Goal: Task Accomplishment & Management: Manage account settings

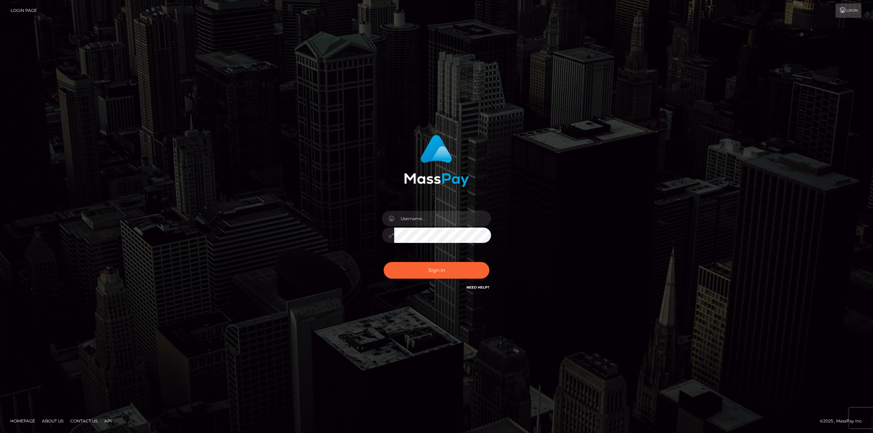
click at [417, 218] on input "text" at bounding box center [442, 218] width 97 height 15
click at [416, 218] on input "text" at bounding box center [442, 218] width 97 height 15
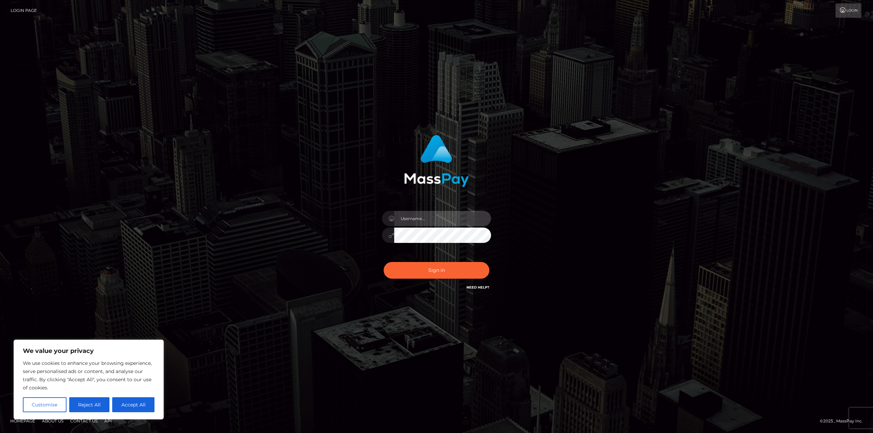
click at [416, 218] on input "text" at bounding box center [442, 218] width 97 height 15
type input "[EMAIL_ADDRESS][DOMAIN_NAME]"
click at [443, 269] on button "Sign in" at bounding box center [437, 270] width 106 height 17
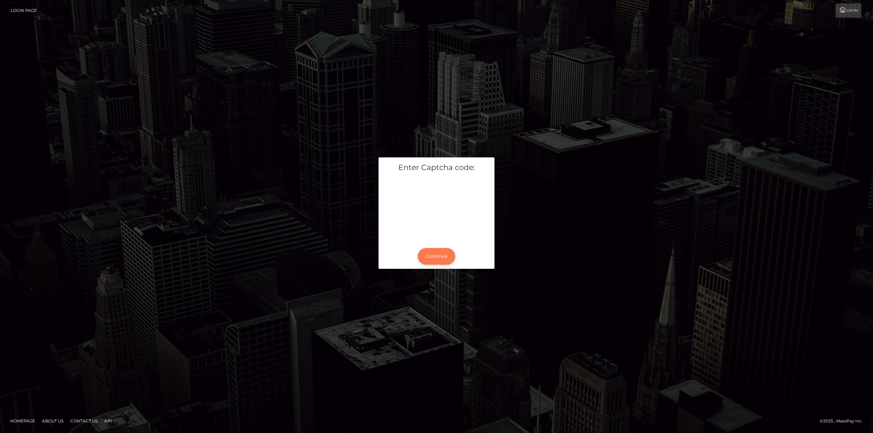
click at [446, 255] on button "Continue" at bounding box center [437, 256] width 38 height 17
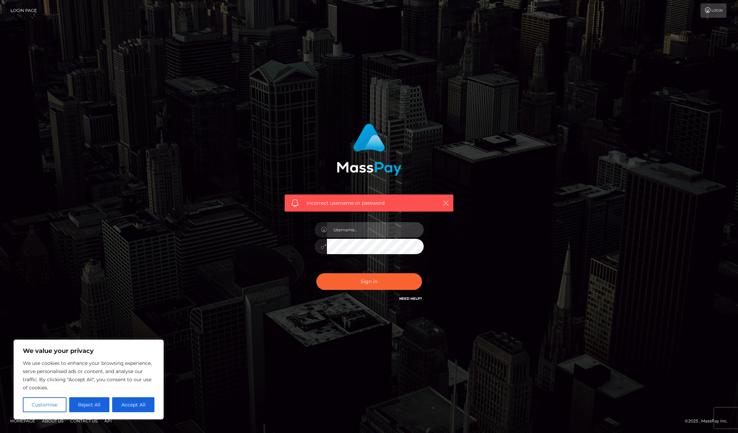
type input "ShonaCarrabine5694@hotmail.com"
click at [347, 279] on button "Sign in" at bounding box center [369, 281] width 106 height 17
click at [347, 288] on button "Sign in" at bounding box center [369, 281] width 106 height 17
type input "[EMAIL_ADDRESS][DOMAIN_NAME]"
click at [558, 201] on div "Incorrect username or password. [EMAIL_ADDRESS][DOMAIN_NAME]" at bounding box center [369, 217] width 389 height 196
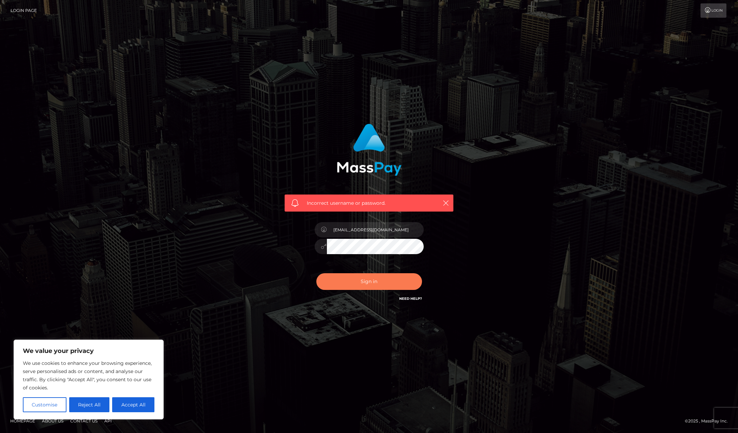
click at [361, 242] on div "Incorrect username or password. [EMAIL_ADDRESS][DOMAIN_NAME]" at bounding box center [369, 213] width 179 height 189
drag, startPoint x: 328, startPoint y: 278, endPoint x: 327, endPoint y: 286, distance: 8.3
click at [328, 278] on button "Sign in" at bounding box center [369, 281] width 106 height 17
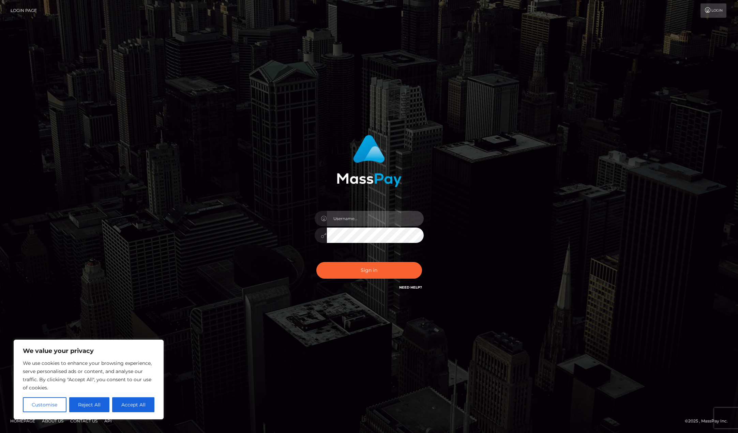
type input "[EMAIL_ADDRESS][DOMAIN_NAME]"
click at [371, 266] on button "Sign in" at bounding box center [369, 270] width 106 height 17
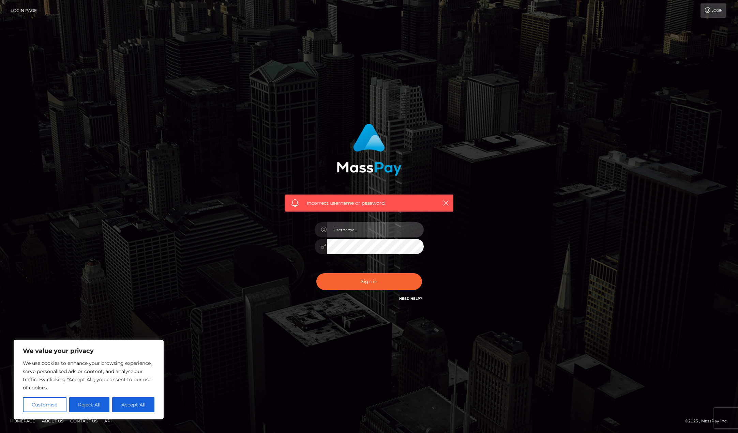
type input "ShonaCarrabine5694@hotmail.com"
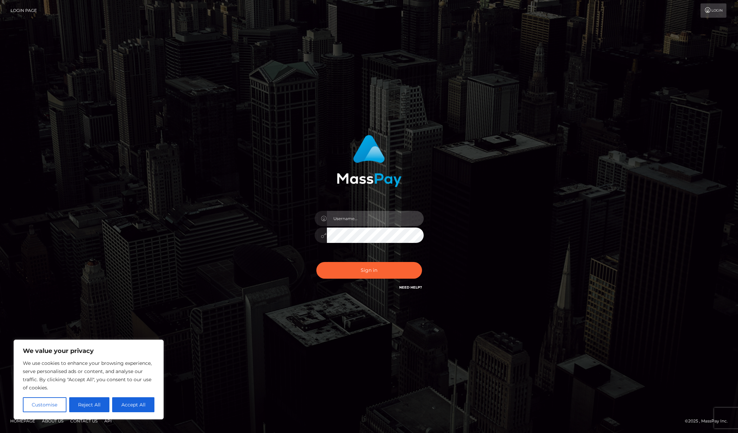
type input "ShonaCarrabine5694@hotmail.com"
click at [331, 215] on input "ShonaCarrabine5694@hotmail.com" at bounding box center [375, 218] width 97 height 15
click at [512, 217] on div "[EMAIL_ADDRESS][DOMAIN_NAME]" at bounding box center [369, 217] width 389 height 174
click at [331, 271] on button "Sign in" at bounding box center [369, 270] width 106 height 17
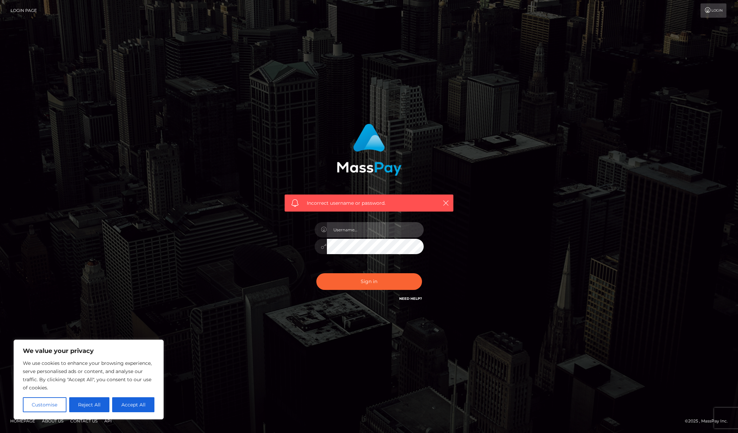
type input "[EMAIL_ADDRESS][DOMAIN_NAME]"
click at [388, 233] on input "[EMAIL_ADDRESS][DOMAIN_NAME]" at bounding box center [375, 229] width 97 height 15
click at [441, 221] on div "Incorrect username or password. ShonaCarrabine5694@hotmail.com" at bounding box center [369, 213] width 179 height 189
click at [344, 280] on button "Sign in" at bounding box center [369, 281] width 106 height 17
type input "[EMAIL_ADDRESS][DOMAIN_NAME]"
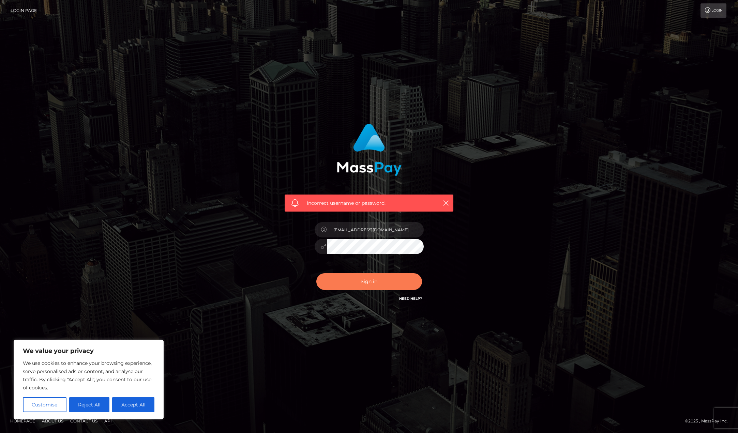
click at [354, 278] on button "Sign in" at bounding box center [369, 281] width 106 height 17
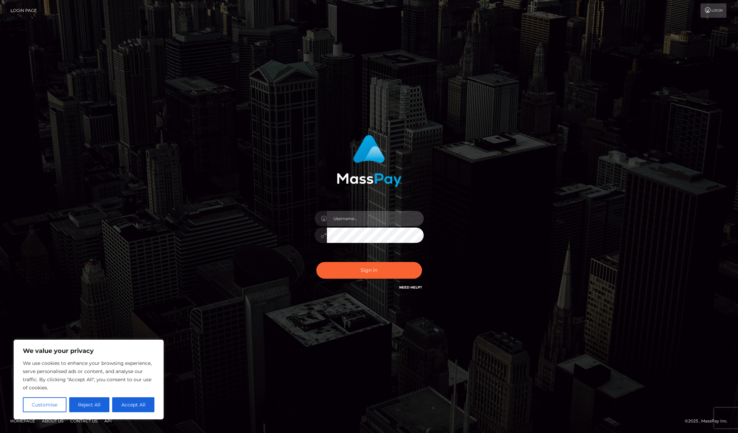
type input "[EMAIL_ADDRESS][DOMAIN_NAME]"
click at [303, 234] on div "[EMAIL_ADDRESS][DOMAIN_NAME]" at bounding box center [369, 213] width 179 height 167
click at [341, 270] on button "Sign in" at bounding box center [369, 270] width 106 height 17
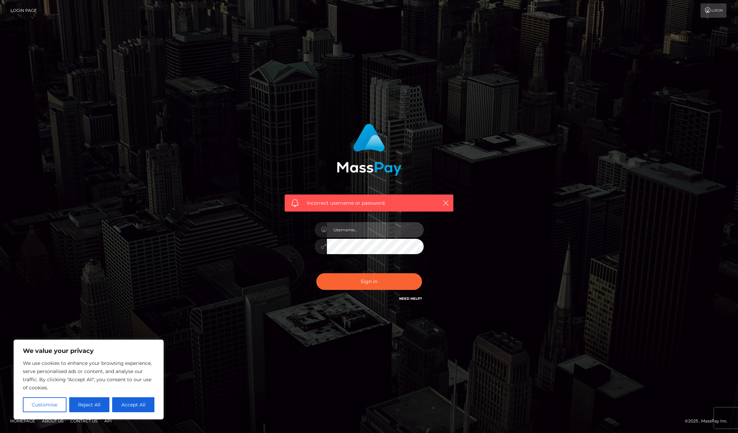
type input "[EMAIL_ADDRESS][DOMAIN_NAME]"
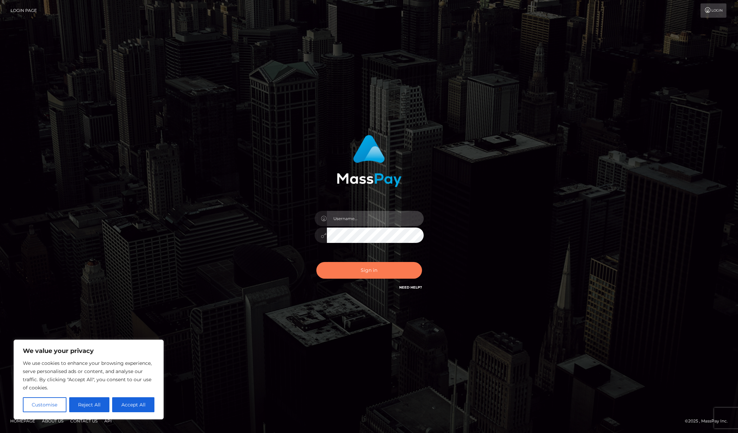
type input "[EMAIL_ADDRESS][DOMAIN_NAME]"
click at [384, 273] on button "Sign in" at bounding box center [369, 270] width 106 height 17
